Goal: Book appointment/travel/reservation

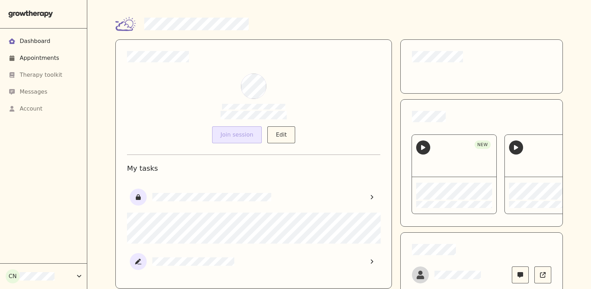
click at [39, 56] on div "Appointments" at bounding box center [39, 58] width 39 height 8
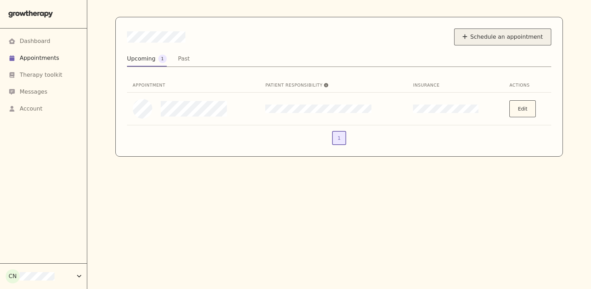
click at [489, 36] on button "Schedule an appointment" at bounding box center [502, 37] width 97 height 17
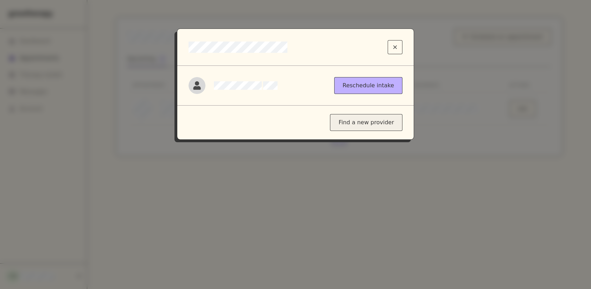
click at [358, 121] on div "Find a new provider" at bounding box center [366, 122] width 73 height 17
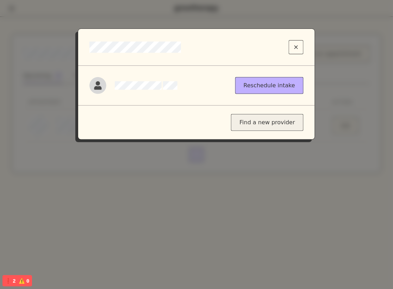
click at [263, 126] on div "Find a new provider" at bounding box center [267, 122] width 73 height 17
click at [258, 121] on div "Find a new provider" at bounding box center [267, 122] width 73 height 17
click at [276, 125] on div "Find a new provider" at bounding box center [267, 122] width 73 height 17
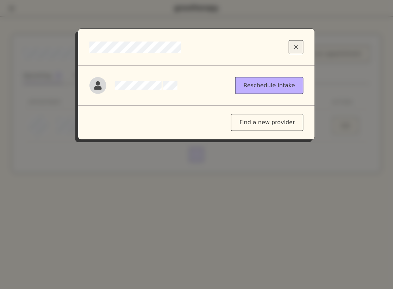
click at [297, 48] on icon "Close modal" at bounding box center [296, 47] width 4 height 6
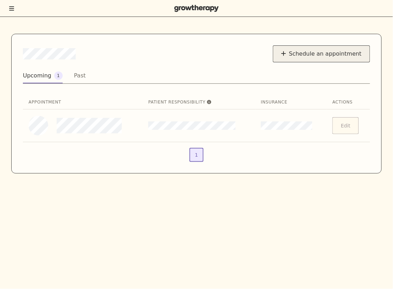
click at [306, 53] on button "Schedule an appointment" at bounding box center [321, 53] width 97 height 17
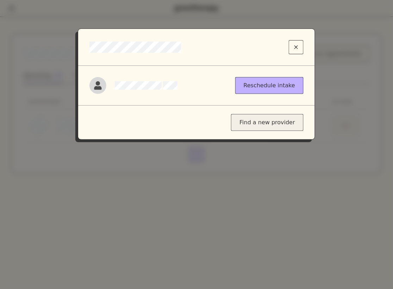
click at [263, 125] on div "Find a new provider" at bounding box center [267, 122] width 73 height 17
click at [298, 41] on button "Close modal" at bounding box center [296, 47] width 15 height 14
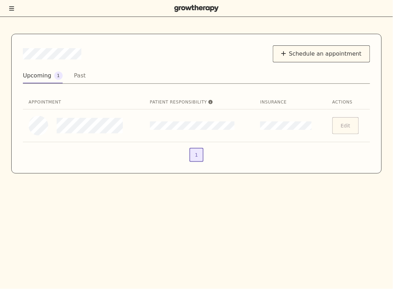
click at [10, 9] on icon "Toggle menu" at bounding box center [11, 9] width 5 height 6
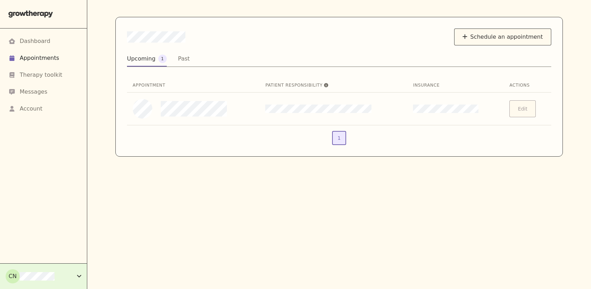
click at [56, 281] on div "CN" at bounding box center [41, 276] width 71 height 14
